Goal: Task Accomplishment & Management: Complete application form

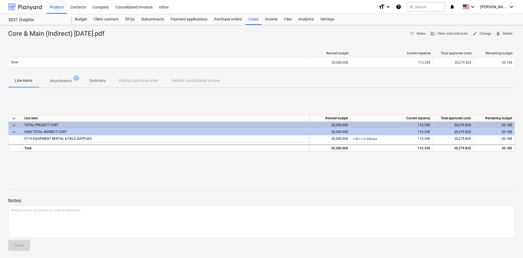
click at [22, 7] on div at bounding box center [25, 7] width 34 height 14
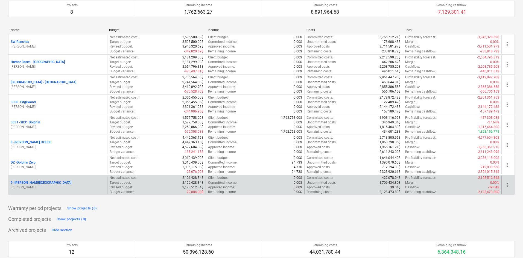
scroll to position [55, 0]
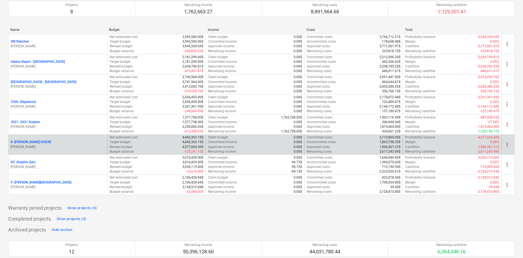
click at [33, 142] on p "8 - [PERSON_NAME] HOUSE" at bounding box center [31, 142] width 41 height 5
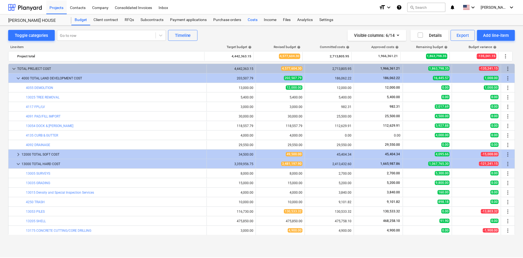
scroll to position [115, 0]
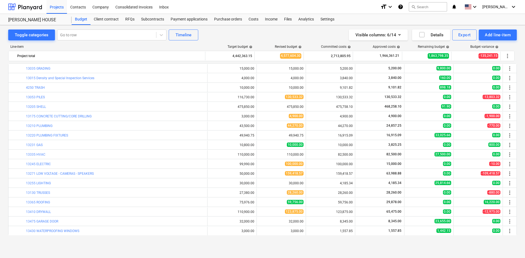
drag, startPoint x: 377, startPoint y: 16, endPoint x: 372, endPoint y: 21, distance: 7.5
click at [377, 16] on div "Budget Client contract RFQs Subcontracts Payment applications Purchase orders C…" at bounding box center [294, 19] width 445 height 11
click at [156, 23] on div "Subcontracts" at bounding box center [153, 19] width 30 height 11
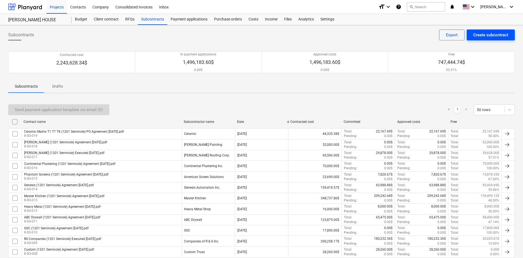
click at [479, 34] on div "Create subcontract" at bounding box center [490, 34] width 35 height 7
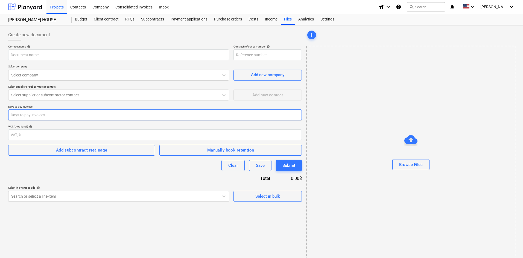
type input "8-SO-022"
click at [62, 54] on input "text" at bounding box center [118, 54] width 221 height 11
type input "d"
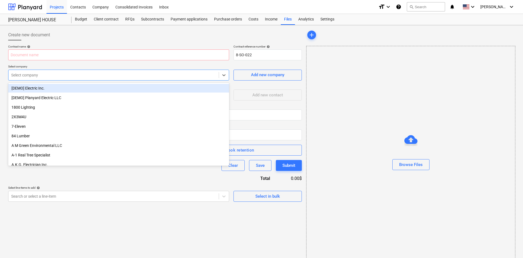
click at [39, 73] on div at bounding box center [113, 74] width 205 height 5
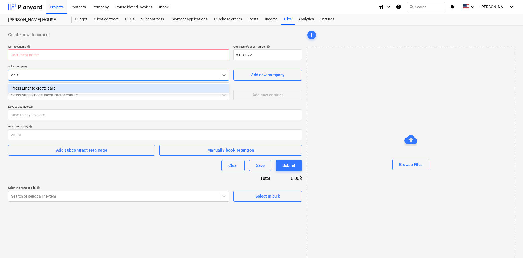
type input "dal"
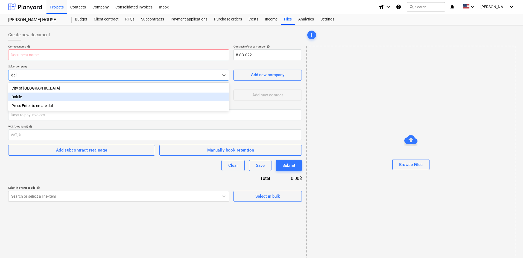
click at [31, 97] on div "Daltile" at bounding box center [118, 97] width 221 height 9
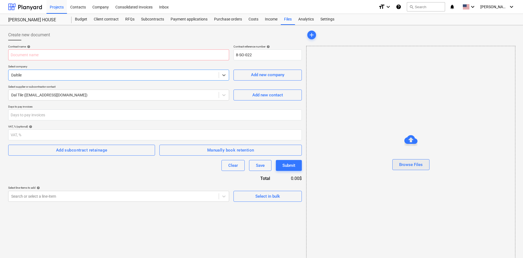
click at [408, 168] on div "Browse Files" at bounding box center [411, 164] width 24 height 7
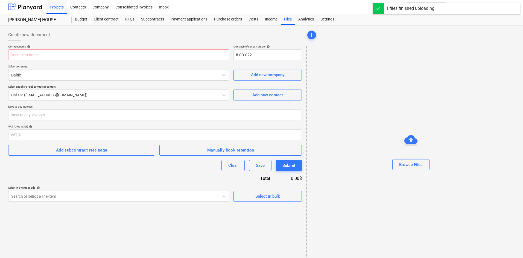
type input "Y145448000_.PDF"
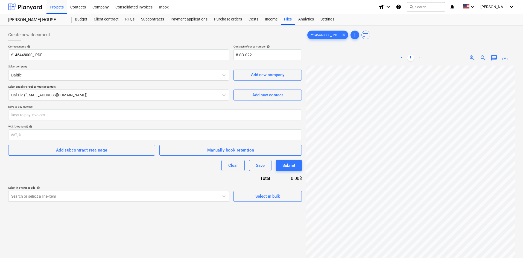
scroll to position [12, 90]
click at [392, 51] on div "< 1 > zoom_in zoom_out chat 0 save_alt" at bounding box center [410, 179] width 209 height 258
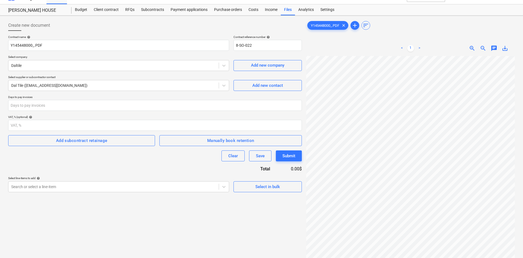
scroll to position [0, 0]
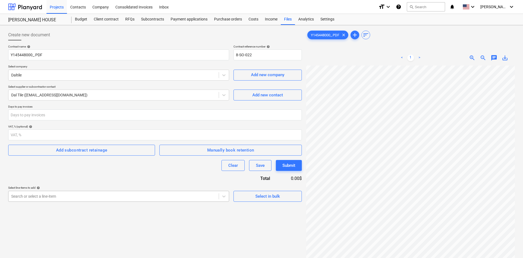
click at [96, 195] on body "Projects Contacts Company Consolidated Invoices Inbox format_size keyboard_arro…" at bounding box center [261, 129] width 523 height 258
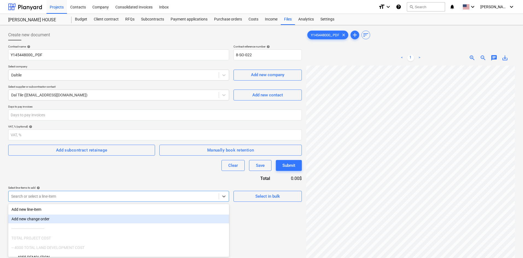
scroll to position [31, 0]
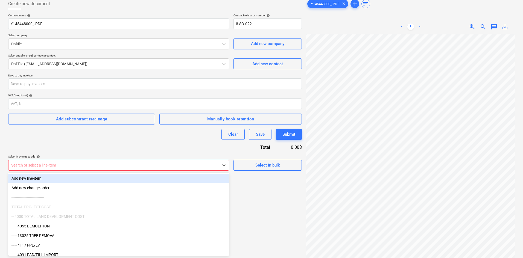
click at [57, 169] on div "Search or select a line-item" at bounding box center [113, 166] width 210 height 8
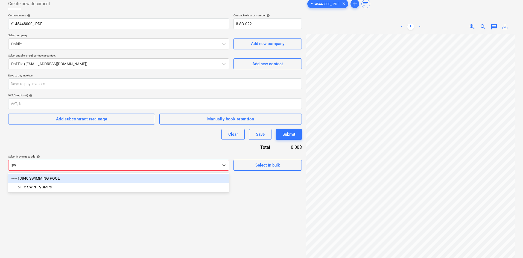
type input "s"
type input "deck"
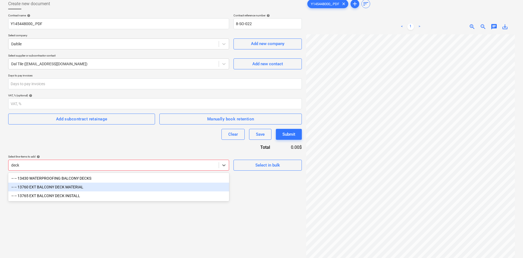
click at [90, 186] on div "-- -- 13760 EXT BALCONY DECK MATERIAL" at bounding box center [118, 187] width 221 height 9
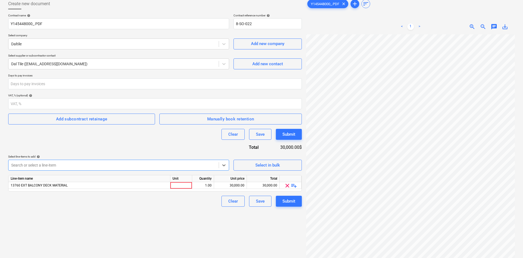
click at [108, 132] on div "Clear Save Submit" at bounding box center [155, 134] width 294 height 11
click at [93, 167] on div at bounding box center [113, 165] width 205 height 5
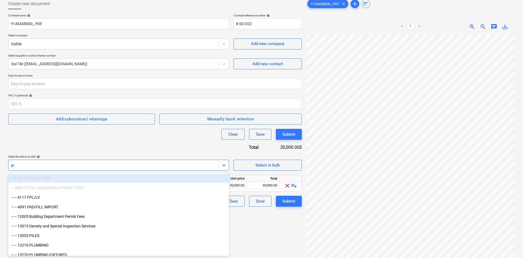
type input "pav"
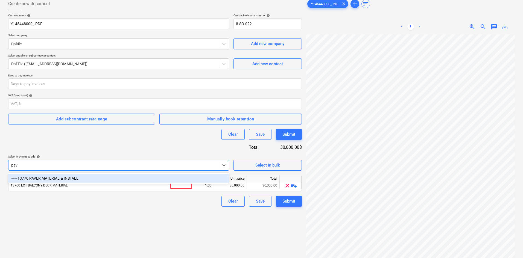
click at [116, 176] on div "-- -- 13770 PAVER MATERIAL & INSTALL" at bounding box center [118, 178] width 221 height 9
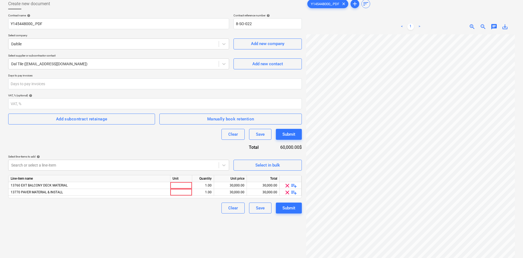
click at [120, 151] on div "Contract name help Y145448000_.PDF Contract reference number help 8-SO-022 Sele…" at bounding box center [155, 114] width 294 height 200
click at [523, 180] on html "Projects Contacts Company Consolidated Invoices Inbox format_size keyboard_arro…" at bounding box center [261, 98] width 523 height 258
click at [514, 178] on div at bounding box center [410, 155] width 209 height 243
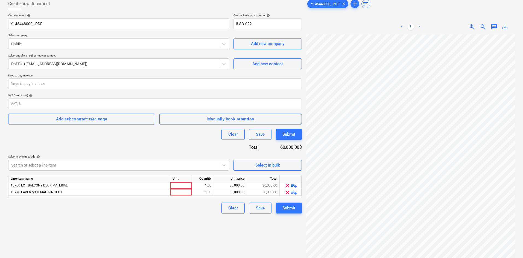
scroll to position [0, 115]
click at [231, 185] on div "30,000.00" at bounding box center [230, 185] width 28 height 7
type input "5999.40"
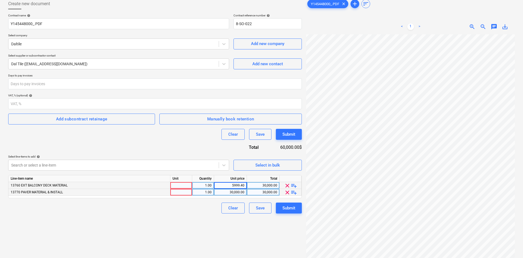
click at [225, 195] on div "30,000.00" at bounding box center [230, 192] width 28 height 7
type input "25393.10"
click at [230, 227] on div "Create new document Contract name help Y145448000_.PDF Contract reference numbe…" at bounding box center [155, 138] width 298 height 284
click at [228, 186] on div "5,999.40" at bounding box center [230, 185] width 28 height 7
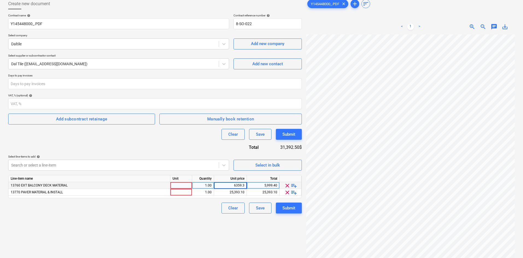
type input "6359.36"
click at [185, 216] on div "Create new document Contract name help Y145448000_.PDF Contract reference numbe…" at bounding box center [155, 138] width 298 height 284
click at [237, 194] on div "25,393.10" at bounding box center [230, 192] width 28 height 7
click at [237, 194] on input "25393.1" at bounding box center [230, 192] width 33 height 7
type input "26916.68"
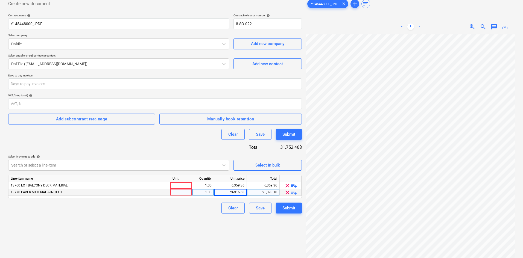
click at [195, 224] on div "Create new document Contract name help Y145448000_.PDF Contract reference numbe…" at bounding box center [155, 138] width 298 height 284
drag, startPoint x: 228, startPoint y: 185, endPoint x: 272, endPoint y: 183, distance: 44.4
click at [0, 0] on div "13760 EXT BALCONY DECK MATERIAL 1.00 6,359.36 6,359.36 clear playlist_add" at bounding box center [0, 0] width 0 height 0
type input "6419.35"
click at [203, 233] on div "Create new document Contract name help Y145448000_.PDF Contract reference numbe…" at bounding box center [155, 138] width 298 height 284
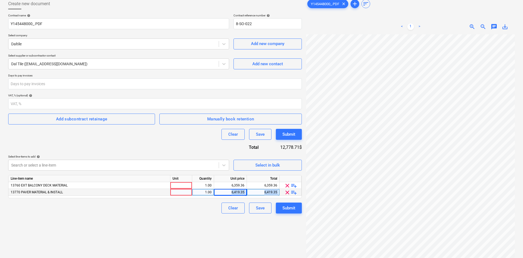
drag, startPoint x: 224, startPoint y: 192, endPoint x: 284, endPoint y: 191, distance: 59.6
click at [0, 0] on div "13770 PAVER MATERIAL & INSTALL 1.00 6,419.35 6,419.35 clear playlist_add" at bounding box center [0, 0] width 0 height 0
copy div "6,419.35 6,419.35 clear playlist_add Clear Save Submit Y145448000_.PDF clear ad…"
drag, startPoint x: 229, startPoint y: 188, endPoint x: 252, endPoint y: 189, distance: 23.3
click at [252, 189] on div "Line-item name Unit Quantity Unit price Total 13760 EXT BALCONY DECK MATERIAL 1…" at bounding box center [155, 186] width 294 height 23
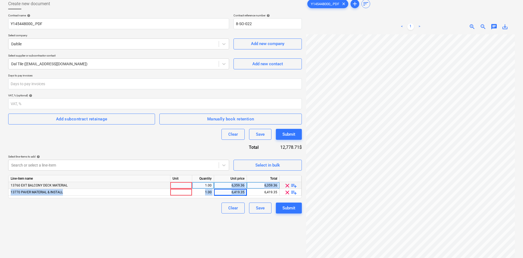
click at [237, 186] on div "6,359.36" at bounding box center [230, 185] width 28 height 7
click at [237, 186] on input "6359.36" at bounding box center [230, 185] width 33 height 7
drag, startPoint x: 218, startPoint y: 185, endPoint x: 267, endPoint y: 188, distance: 49.6
click at [0, 0] on div "13760 EXT BALCONY DECK MATERIAL 1.00 6,419.35 6,419.35 6,359.36 clear playlist_…" at bounding box center [0, 0] width 0 height 0
type input "6419.36"
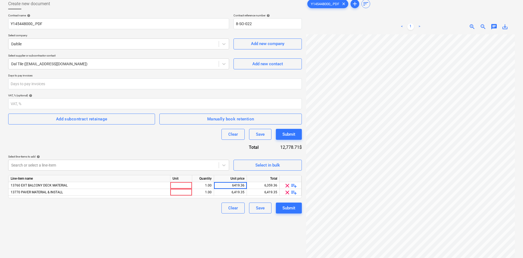
click at [190, 231] on div "Create new document Contract name help Y145448000_.PDF Contract reference numbe…" at bounding box center [155, 138] width 298 height 284
drag, startPoint x: 227, startPoint y: 192, endPoint x: 255, endPoint y: 193, distance: 28.2
click at [0, 0] on div "13770 PAVER MATERIAL & INSTALL 1.00 6,419.35 6,419.35 clear playlist_add" at bounding box center [0, 0] width 0 height 0
type input "27"
click at [186, 228] on div "Create new document Contract name help Y145448000_.PDF Contract reference numbe…" at bounding box center [155, 138] width 298 height 284
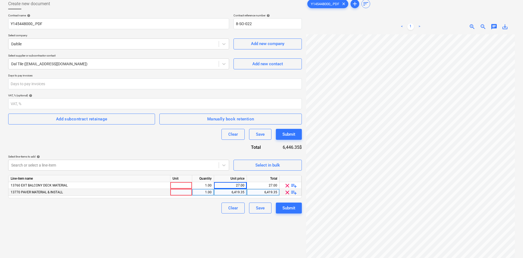
click at [226, 193] on div "6,419.35" at bounding box center [230, 192] width 28 height 7
type input "27170.61"
click at [193, 223] on div "Create new document Contract name help Y145448000_.PDF Contract reference numbe…" at bounding box center [155, 138] width 298 height 284
click at [234, 182] on div "Unit price" at bounding box center [230, 179] width 33 height 7
click at [232, 186] on div "27.00" at bounding box center [230, 185] width 28 height 7
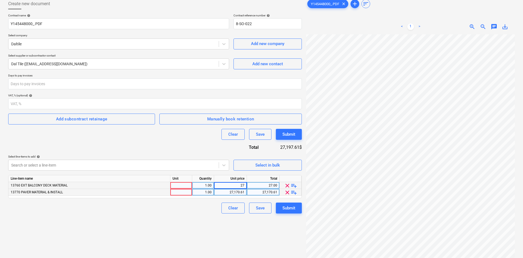
click at [232, 186] on input "27" at bounding box center [230, 185] width 33 height 7
type input "6419.35"
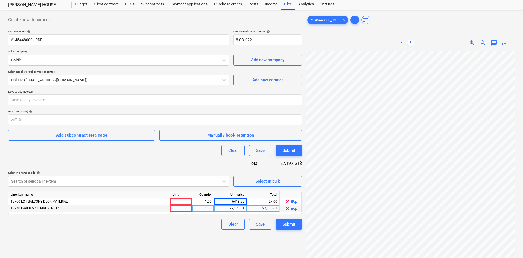
scroll to position [0, 0]
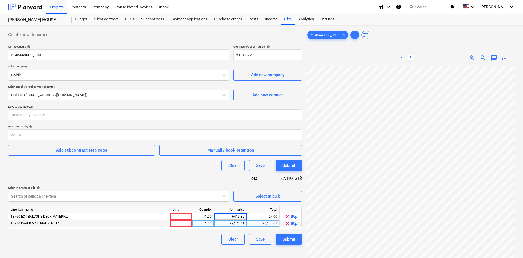
click at [197, 246] on div "Create new document Contract name help Y145448000_.PDF Contract reference numbe…" at bounding box center [155, 169] width 298 height 284
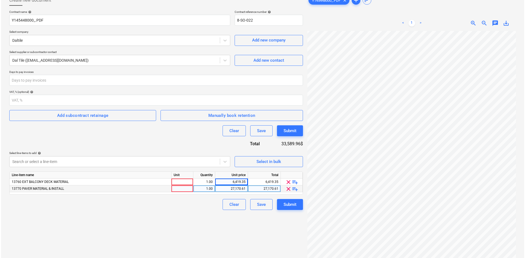
scroll to position [55, 0]
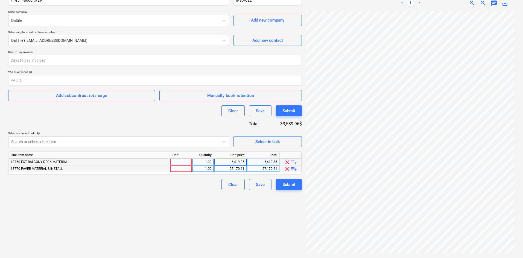
click at [234, 162] on div "6,419.35" at bounding box center [230, 162] width 28 height 7
click at [234, 162] on input "6419.35" at bounding box center [230, 162] width 33 height 7
type input "7263.18"
click at [167, 215] on div "Create new document Contract name help Y145448000_.PDF Contract reference numbe…" at bounding box center [155, 115] width 298 height 284
click at [237, 167] on div "27,170.61" at bounding box center [230, 169] width 28 height 7
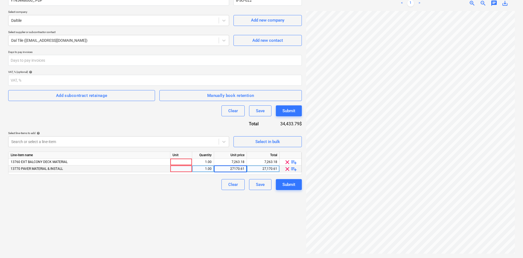
click at [236, 166] on input "27170.61" at bounding box center [230, 169] width 33 height 7
type input "28014.44"
click at [196, 233] on div "Create new document Contract name help Y145448000_.PDF Contract reference numbe…" at bounding box center [155, 115] width 298 height 284
click at [235, 166] on div "28,014.44" at bounding box center [230, 169] width 28 height 7
click at [235, 166] on input "28014.44" at bounding box center [230, 169] width 33 height 7
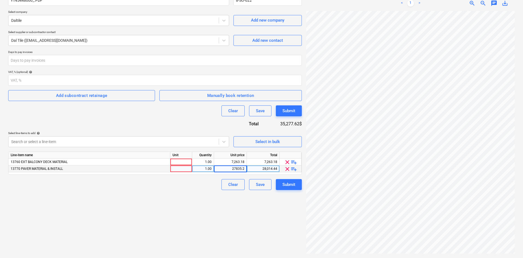
type input "27835.29"
click at [184, 235] on div "Create new document Contract name help Y145448000_.PDF Contract reference numbe…" at bounding box center [155, 115] width 298 height 284
click at [170, 218] on div "Create new document Contract name help Y145448000_.PDF Contract reference numbe…" at bounding box center [155, 115] width 298 height 284
click at [188, 165] on div at bounding box center [181, 162] width 22 height 7
type input "pcs"
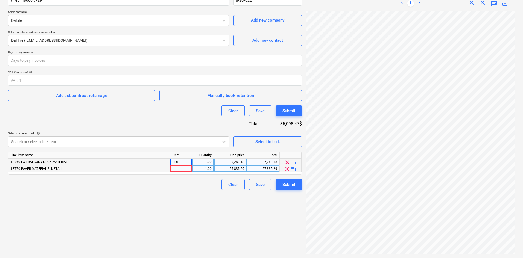
click at [186, 171] on div at bounding box center [181, 169] width 22 height 7
type input "pcs"
click at [176, 205] on div "Create new document Contract name help Y145448000_.PDF Contract reference numbe…" at bounding box center [155, 115] width 298 height 284
click at [298, 188] on button "Submit" at bounding box center [289, 184] width 26 height 11
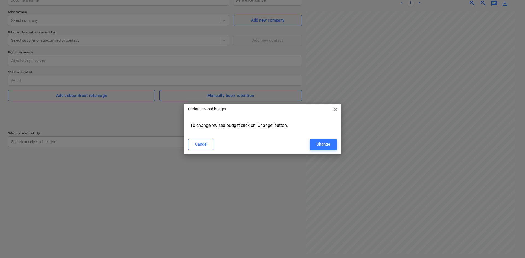
type input "8-SO-022"
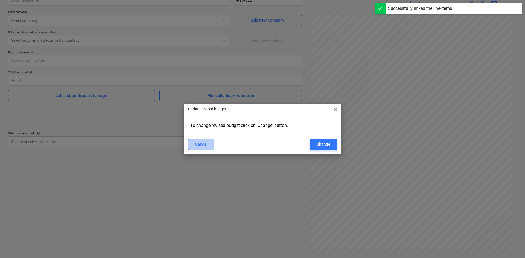
click at [201, 145] on div "Cancel" at bounding box center [201, 144] width 13 height 7
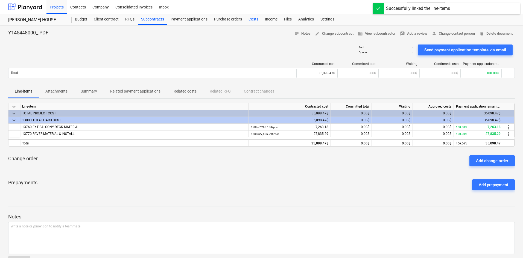
click at [256, 19] on div "Costs" at bounding box center [253, 19] width 16 height 11
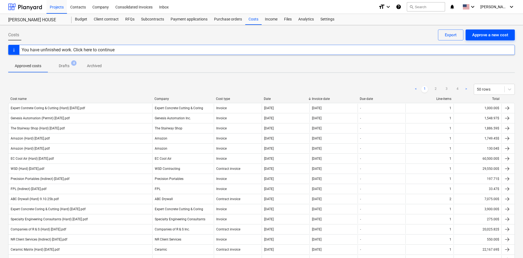
click at [500, 36] on div "Approve a new cost" at bounding box center [490, 34] width 36 height 7
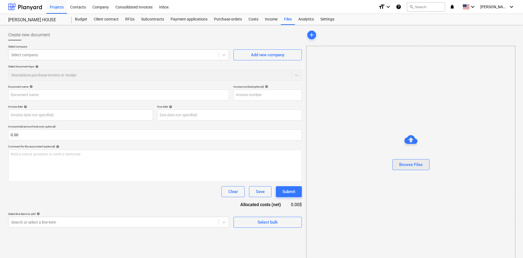
click at [411, 161] on div "Browse Files" at bounding box center [411, 164] width 24 height 7
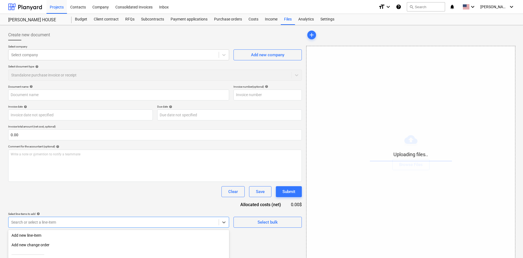
scroll to position [55, 0]
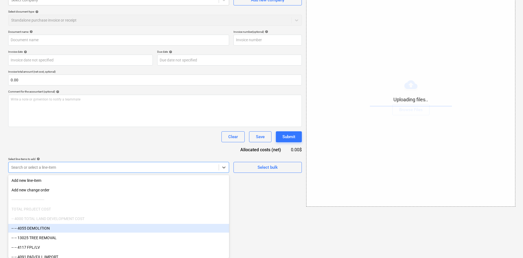
click at [116, 203] on body "Projects Contacts Company Consolidated Invoices Inbox format_size keyboard_arro…" at bounding box center [261, 74] width 523 height 258
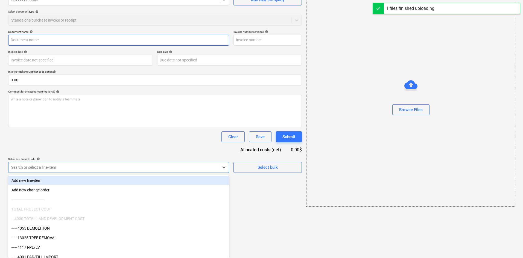
type input "Dal Tile (Hard) [DATE].pdf"
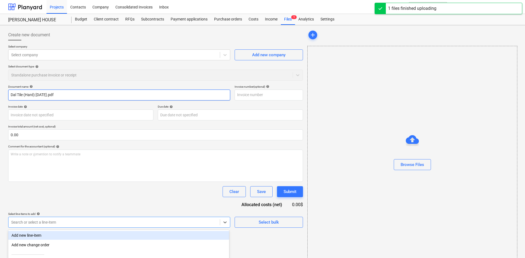
click at [63, 42] on div "Create new document Select company Select company Add new company Select docume…" at bounding box center [155, 129] width 295 height 199
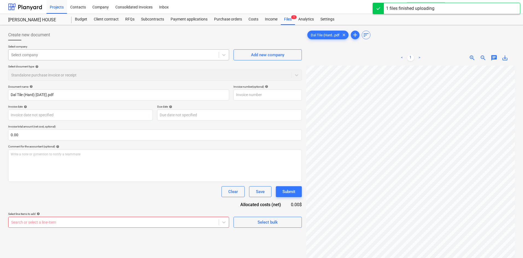
click at [72, 58] on div at bounding box center [113, 54] width 205 height 5
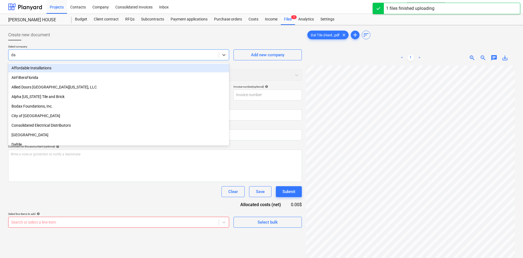
type input "dal"
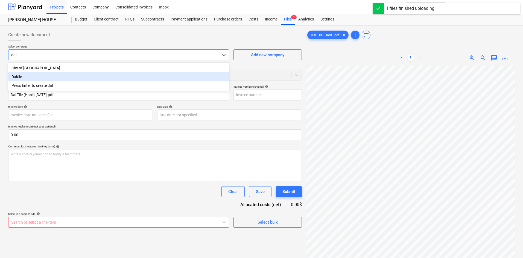
click at [42, 80] on div "Daltile" at bounding box center [118, 76] width 221 height 9
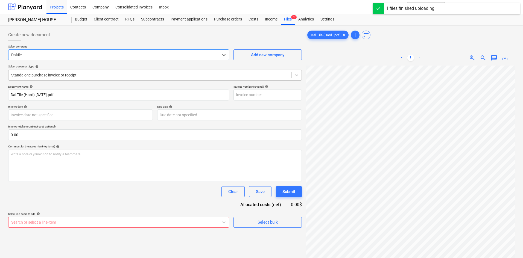
click at [55, 74] on div at bounding box center [150, 74] width 278 height 5
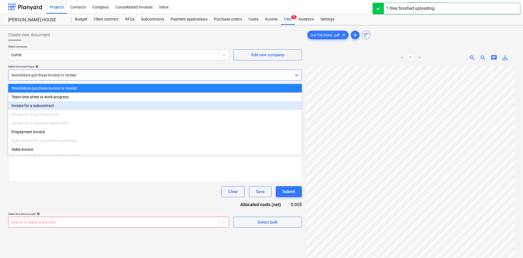
click at [51, 107] on div "Invoice for a subcontract" at bounding box center [155, 105] width 294 height 9
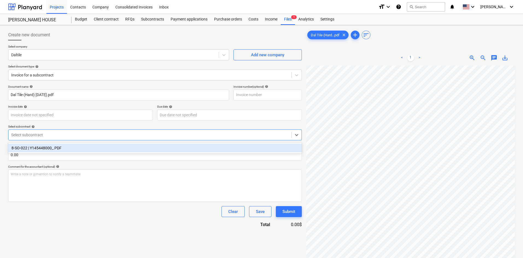
click at [48, 135] on div at bounding box center [150, 134] width 278 height 5
click at [52, 150] on div "8-SO-022 | Y145448000_.PDF" at bounding box center [155, 148] width 294 height 9
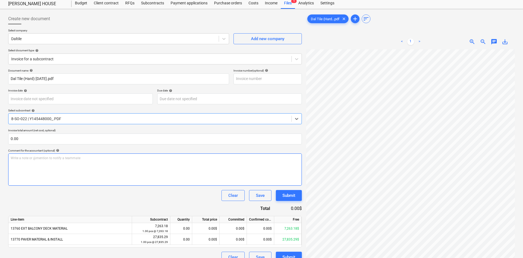
scroll to position [55, 0]
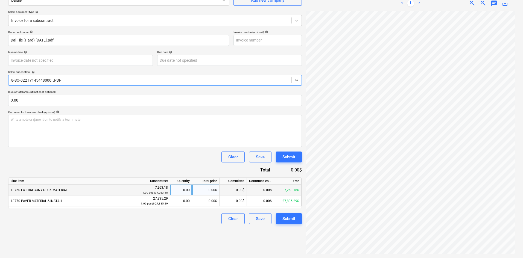
click at [192, 193] on div "0.00" at bounding box center [181, 190] width 22 height 11
type input ".5"
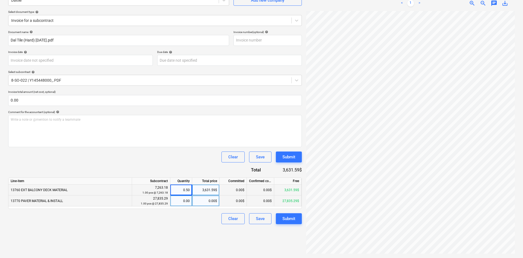
click at [184, 199] on div "0.00" at bounding box center [181, 201] width 17 height 11
type input ".5"
click at [188, 160] on div "Clear Save Submit" at bounding box center [155, 157] width 294 height 11
click at [296, 221] on button "Submit" at bounding box center [289, 219] width 26 height 11
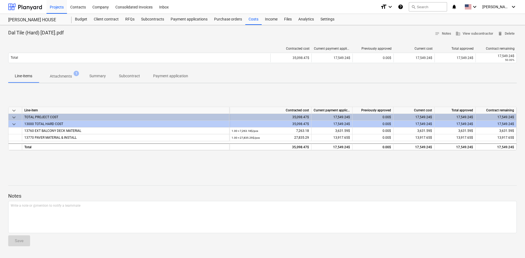
click at [36, 174] on div "Dal Tile (Hard) [DATE].pdf notes Notes business View subcontractor delete Delet…" at bounding box center [262, 141] width 525 height 233
